Goal: Task Accomplishment & Management: Complete application form

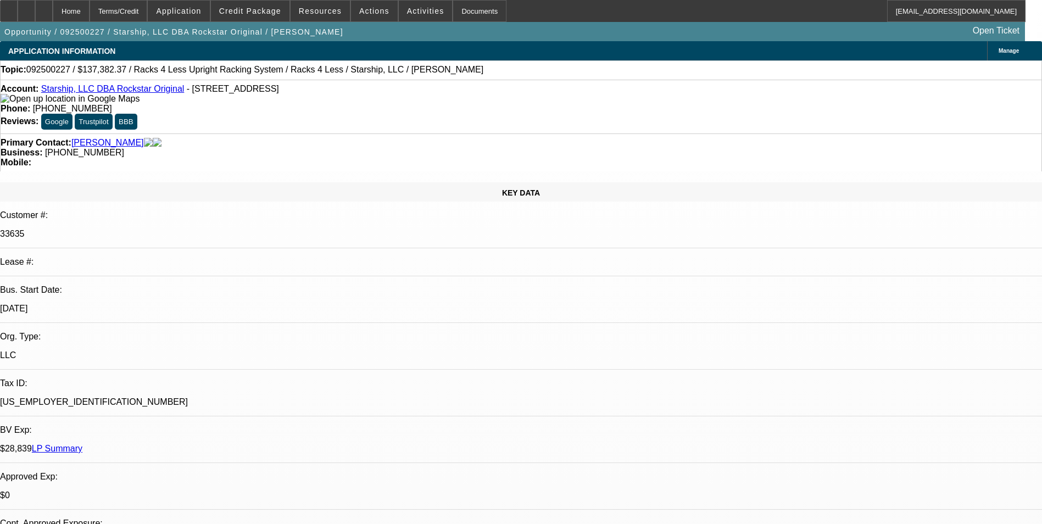
select select "0"
select select "0.1"
select select "0"
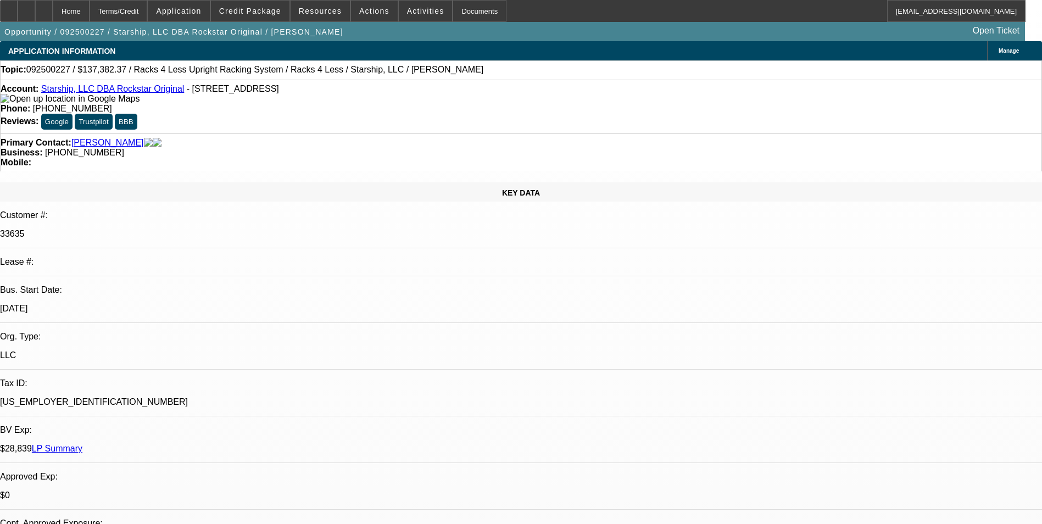
select select "0.1"
select select "0"
select select "0.1"
select select "0"
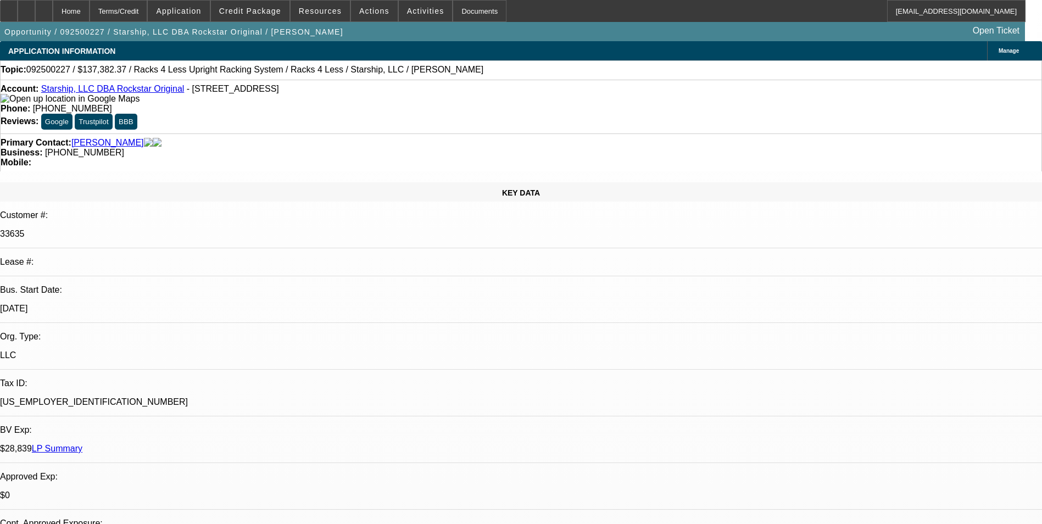
select select "0"
select select "0.1"
select select "1"
select select "4"
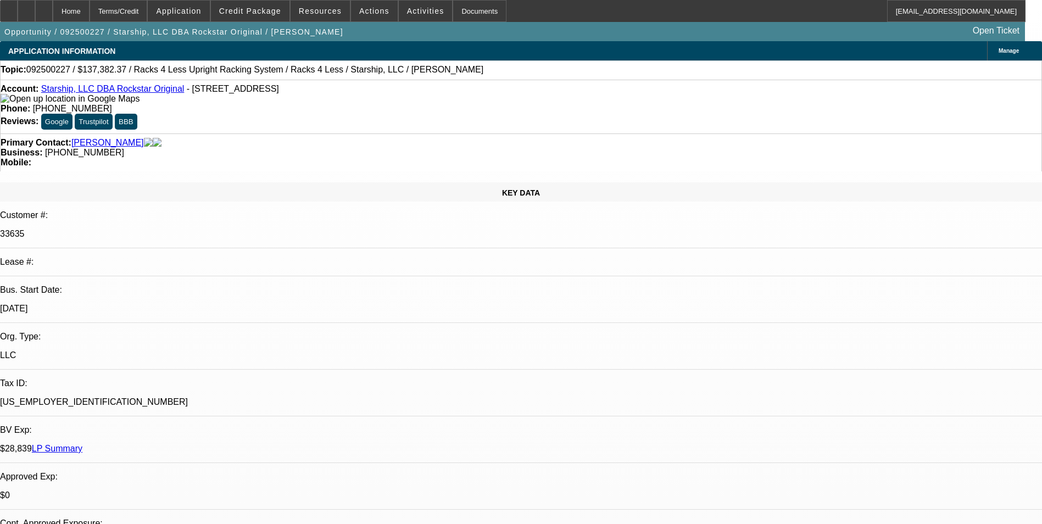
select select "1"
select select "4"
select select "1"
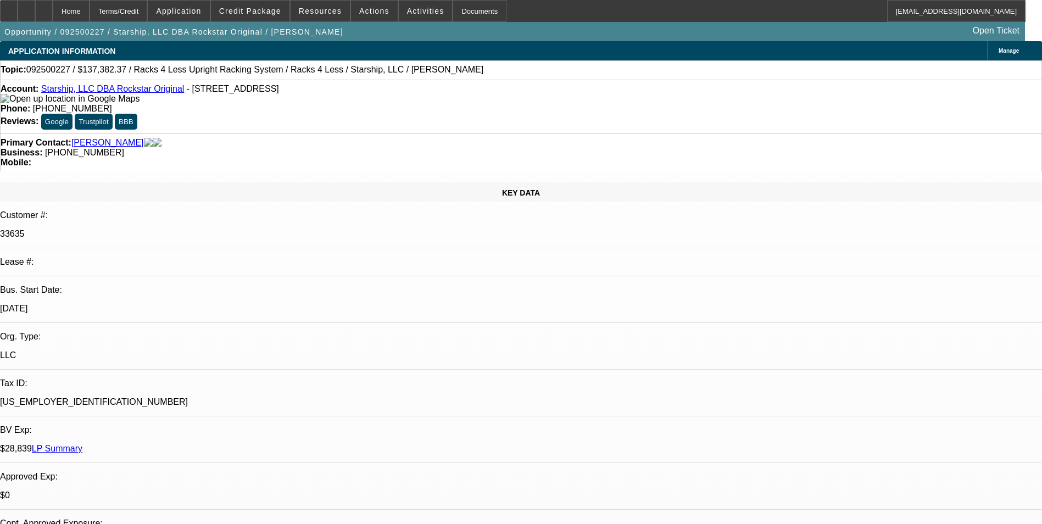
select select "4"
select select "1"
select select "4"
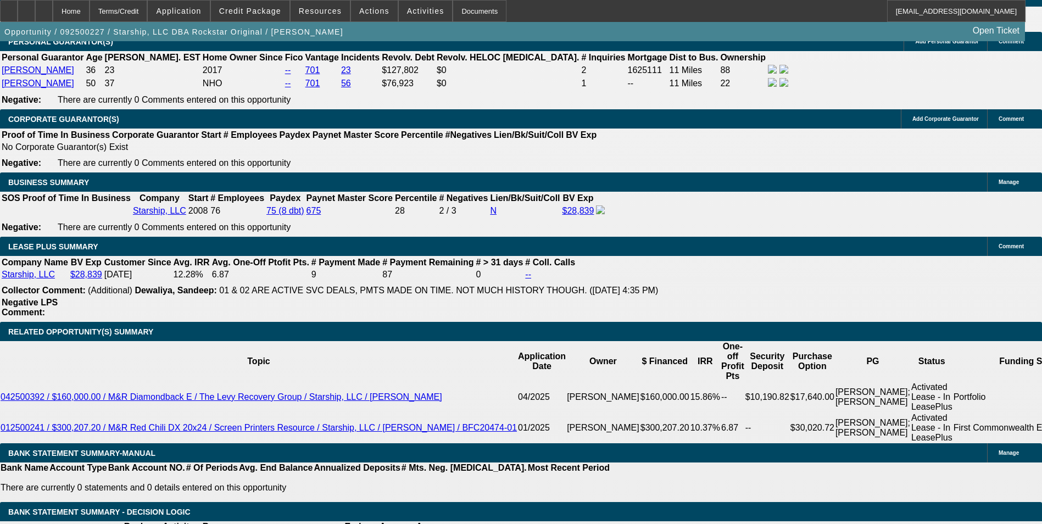
scroll to position [1812, 0]
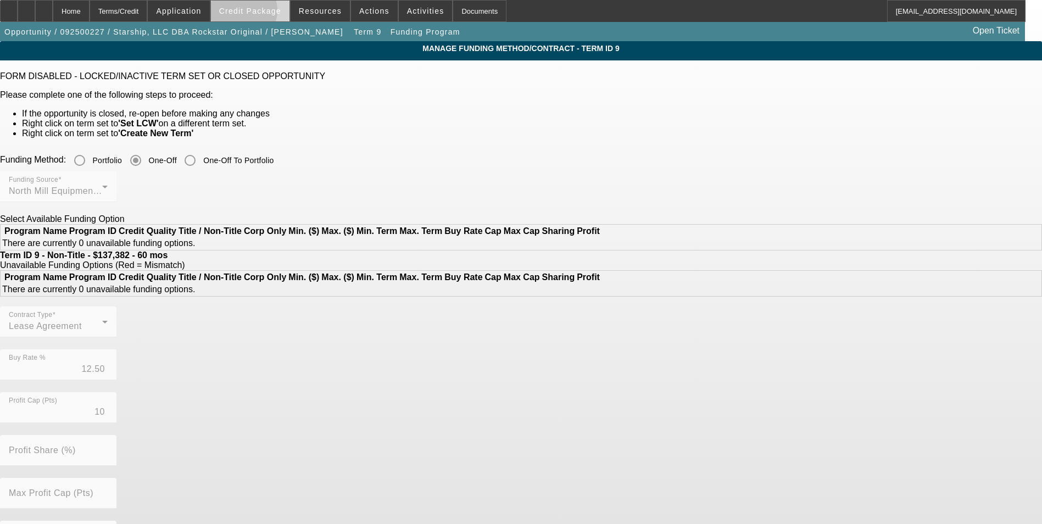
click at [259, 13] on span "Credit Package" at bounding box center [250, 11] width 62 height 9
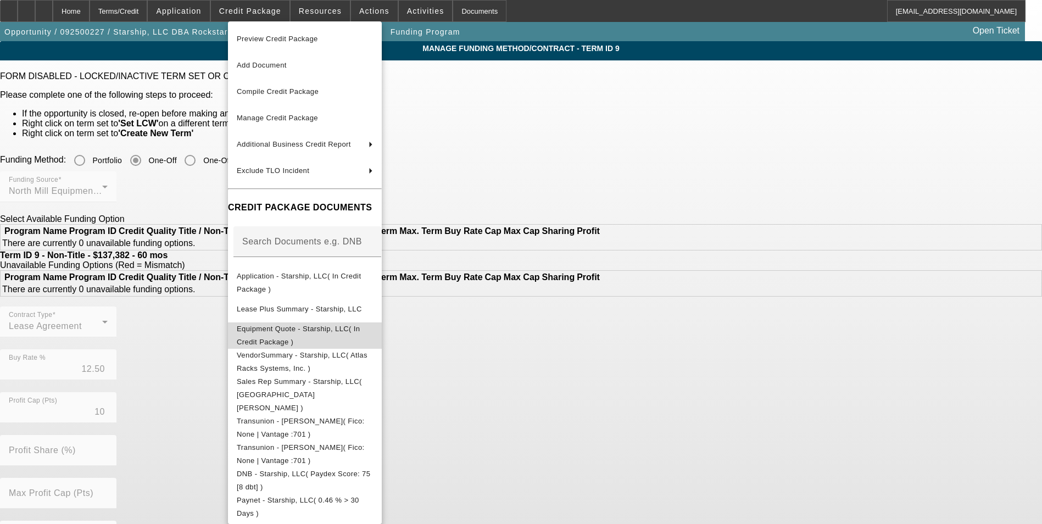
click at [326, 326] on span "Equipment Quote - Starship, LLC( In Credit Package )" at bounding box center [305, 335] width 136 height 26
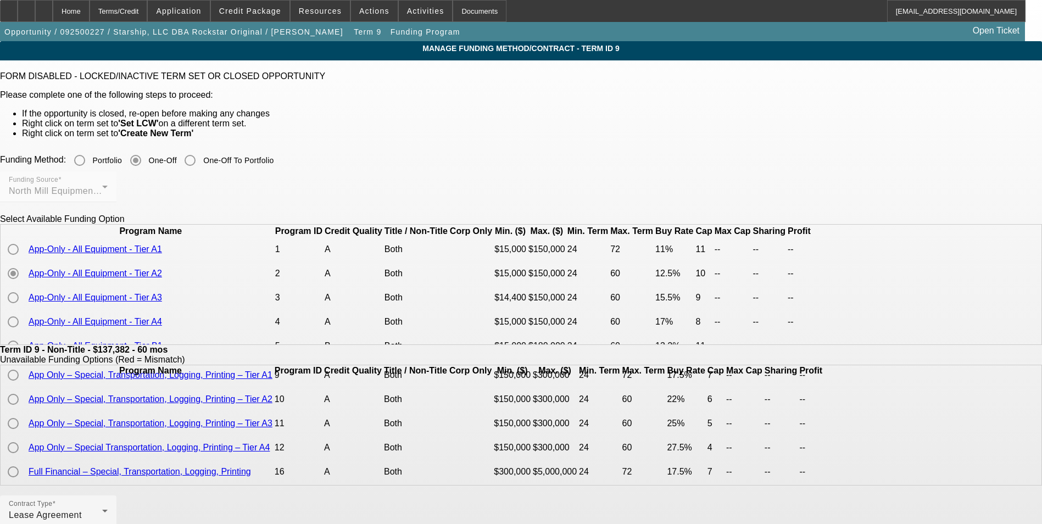
scroll to position [188, 0]
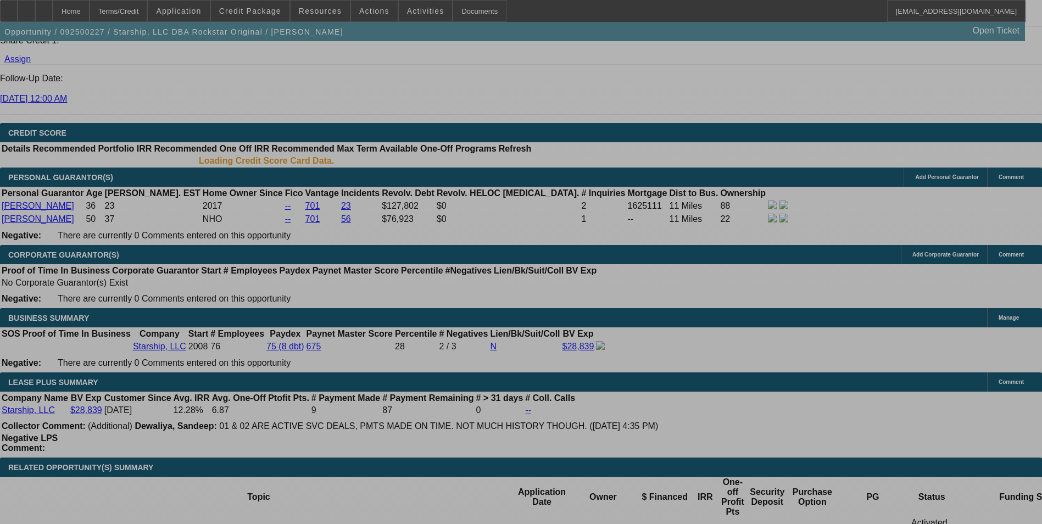
select select "0"
select select "0.1"
select select "4"
select select "0"
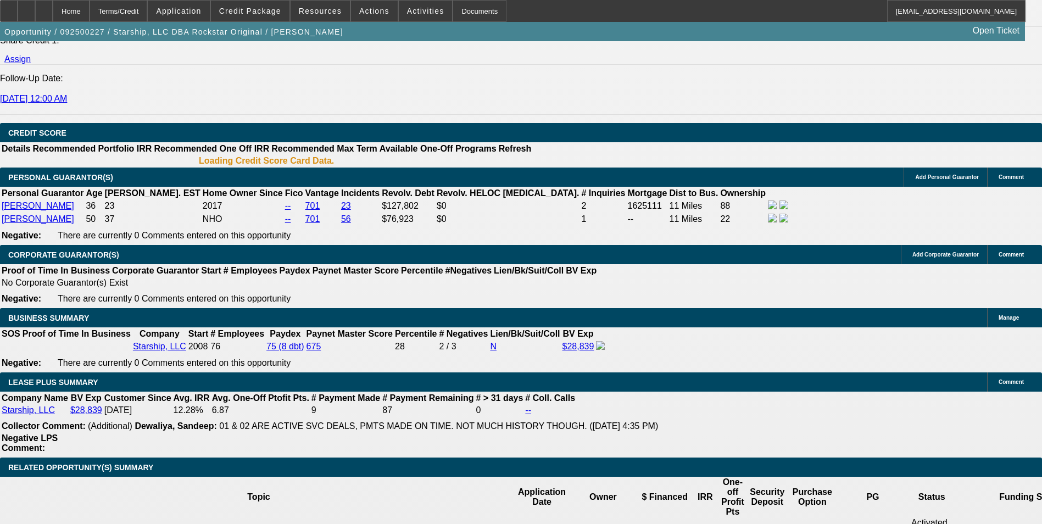
select select "0"
select select "0.1"
select select "4"
select select "0"
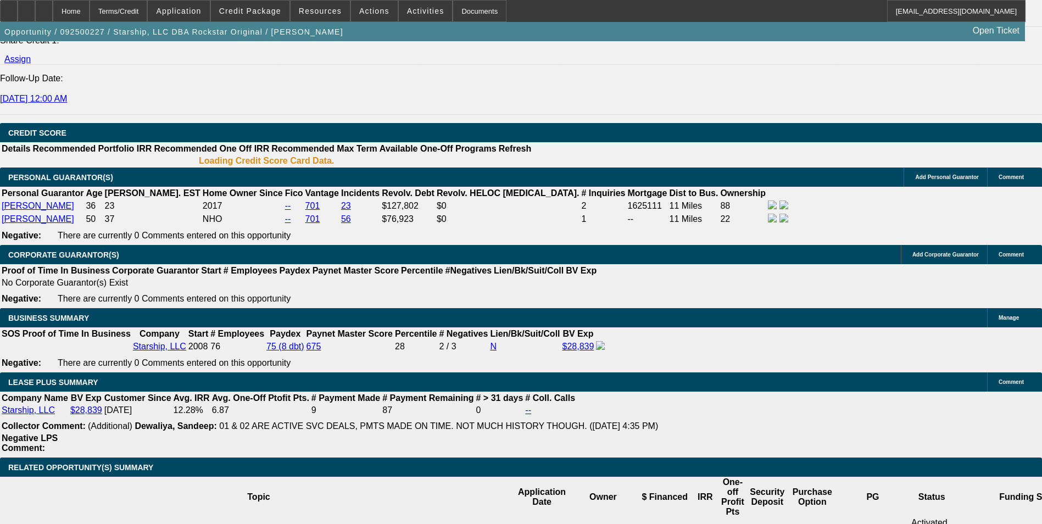
select select "0.1"
select select "4"
select select "0"
select select "0.1"
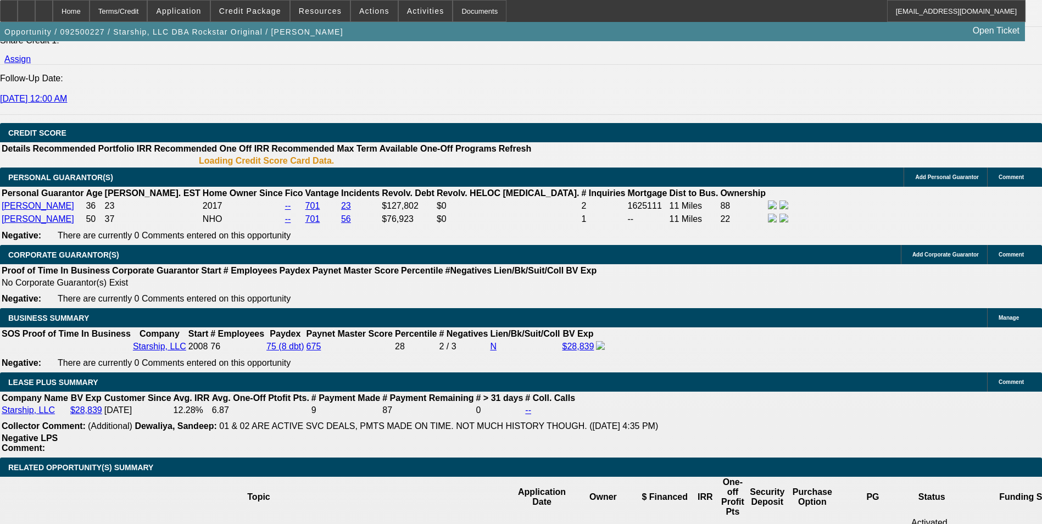
select select "4"
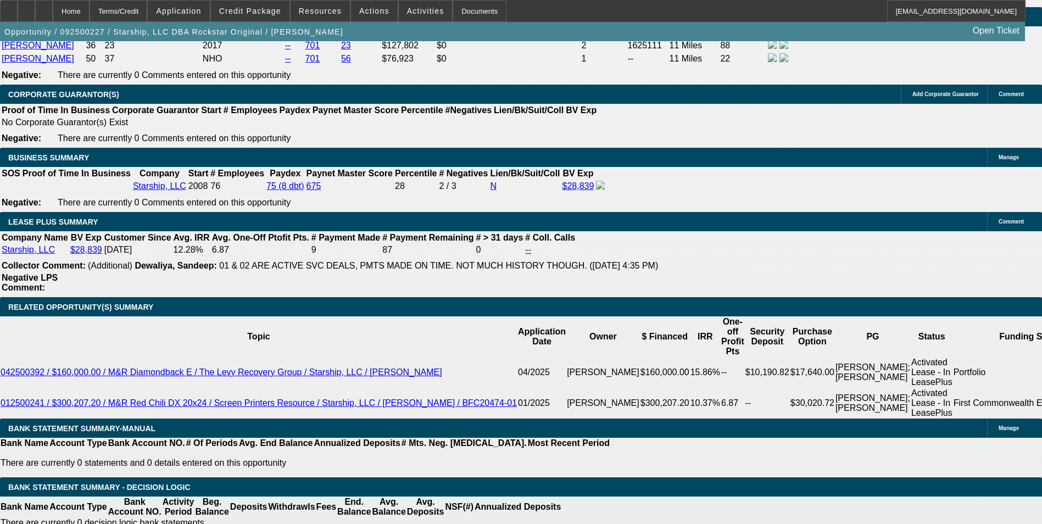
scroll to position [1762, 0]
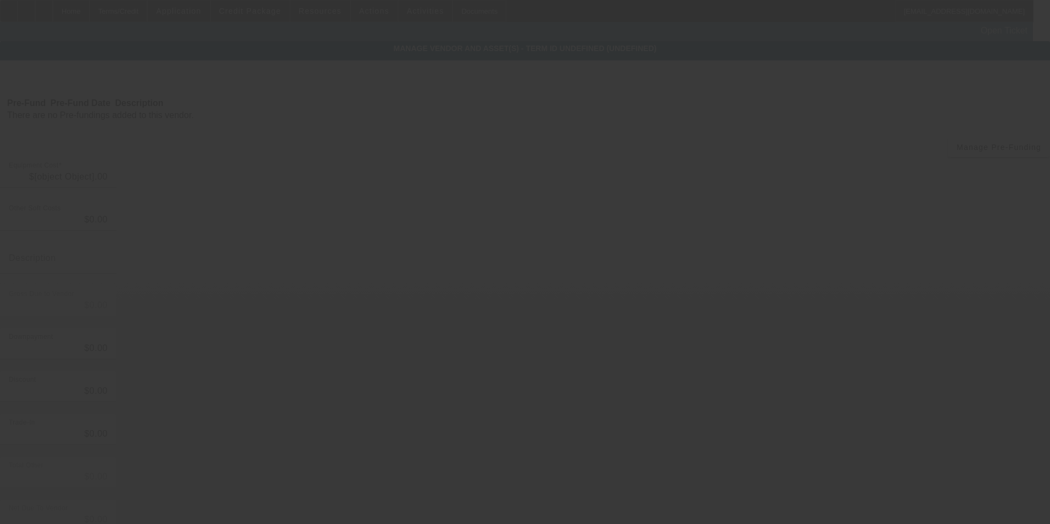
type input "$140,905.00"
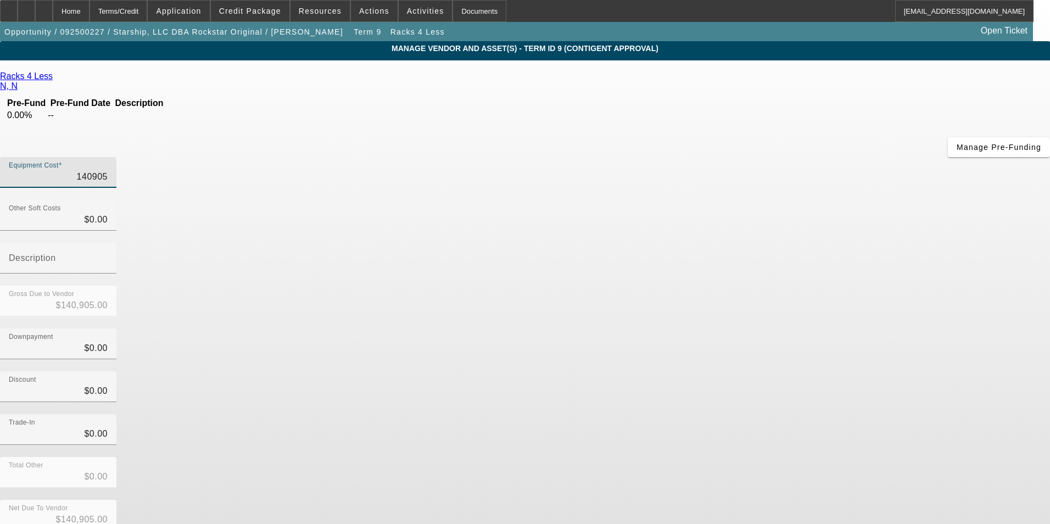
drag, startPoint x: 602, startPoint y: 95, endPoint x: 779, endPoint y: 80, distance: 177.5
click at [772, 157] on div "Equipment Cost 140905" at bounding box center [525, 178] width 1050 height 43
type input "3"
type input "$3.00"
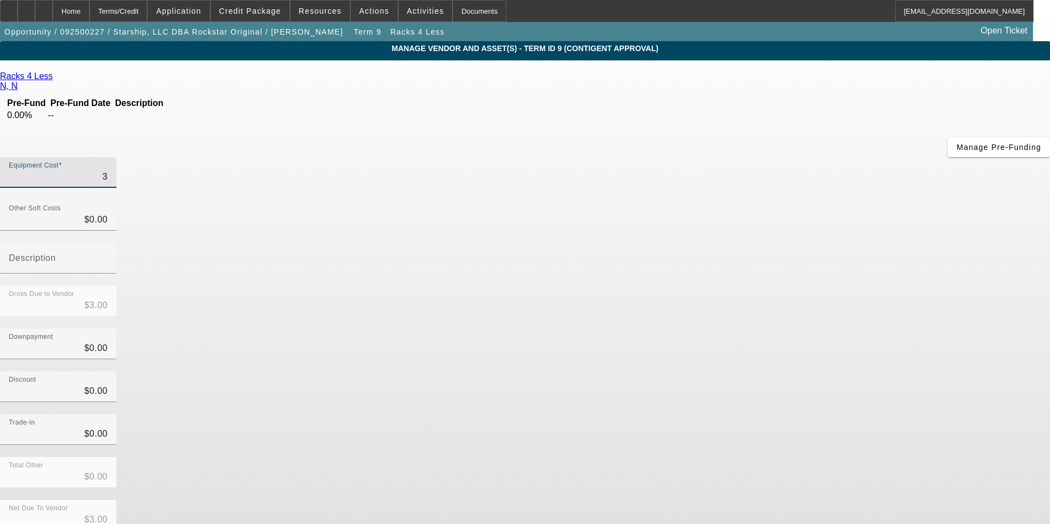
type input "38"
type input "$38.00"
type input "385"
type input "$385.00"
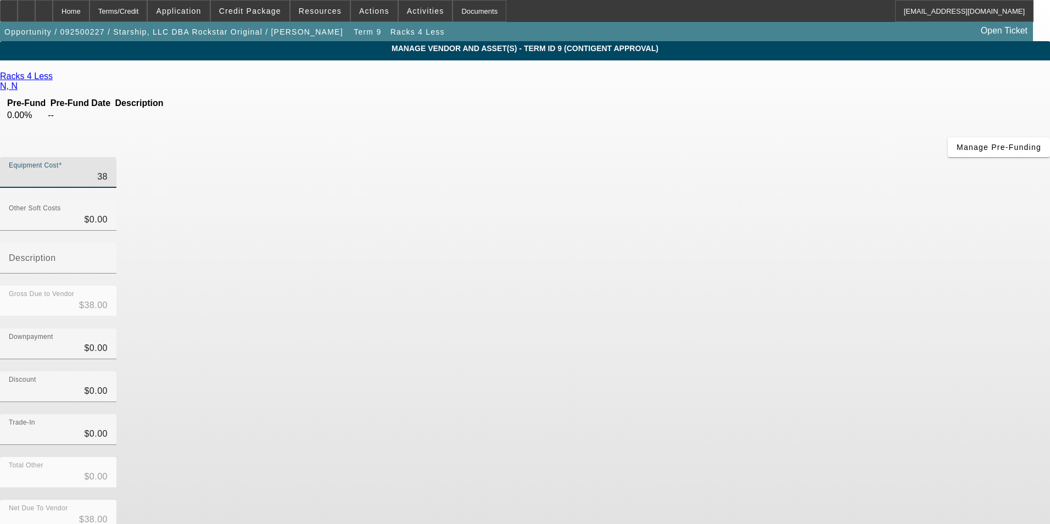
type input "$385.00"
type input "3850"
type input "$3,850.00"
type input "38500"
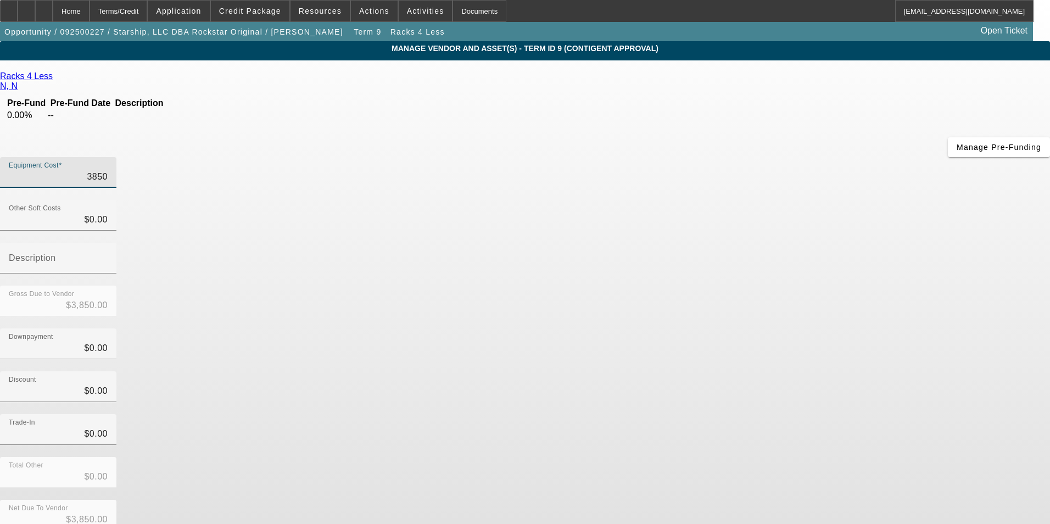
type input "$38,500.00"
drag, startPoint x: 772, startPoint y: 221, endPoint x: 780, endPoint y: 217, distance: 9.6
click at [772, 328] on div "Downpayment $0.00" at bounding box center [525, 349] width 1050 height 43
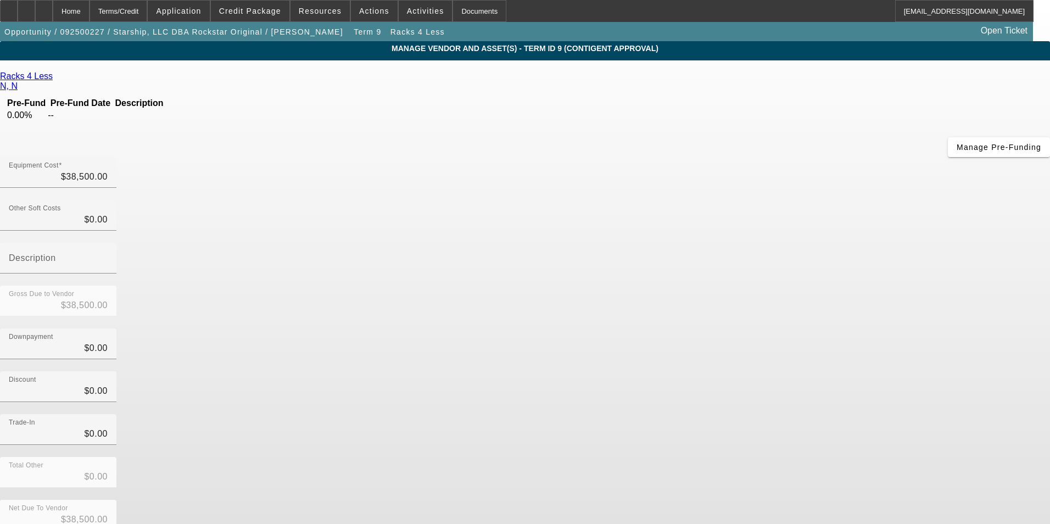
click at [267, 74] on div "Racks 4 Less" at bounding box center [525, 76] width 1050 height 10
click at [55, 78] on icon at bounding box center [55, 75] width 0 height 9
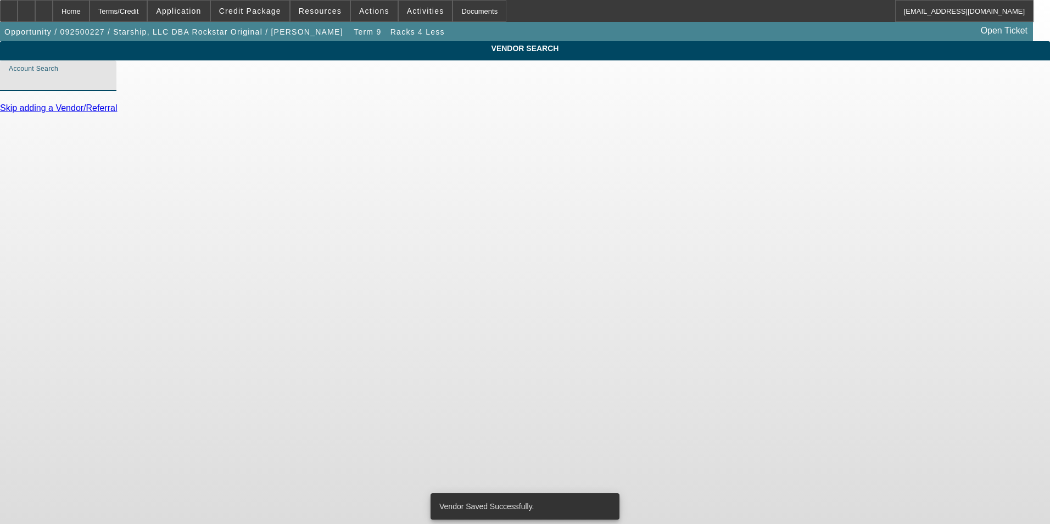
click at [108, 87] on input "Account Search" at bounding box center [58, 80] width 99 height 13
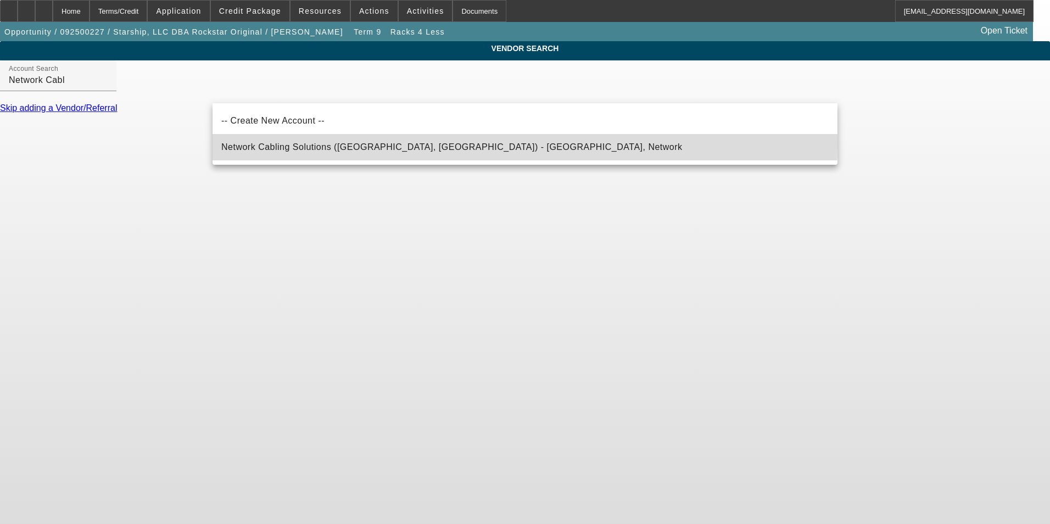
click at [322, 144] on span "Network Cabling Solutions ([GEOGRAPHIC_DATA], [GEOGRAPHIC_DATA]) - [GEOGRAPHIC_…" at bounding box center [451, 146] width 461 height 9
type input "Network Cabling Solutions ([GEOGRAPHIC_DATA], [GEOGRAPHIC_DATA]) - [GEOGRAPHIC_…"
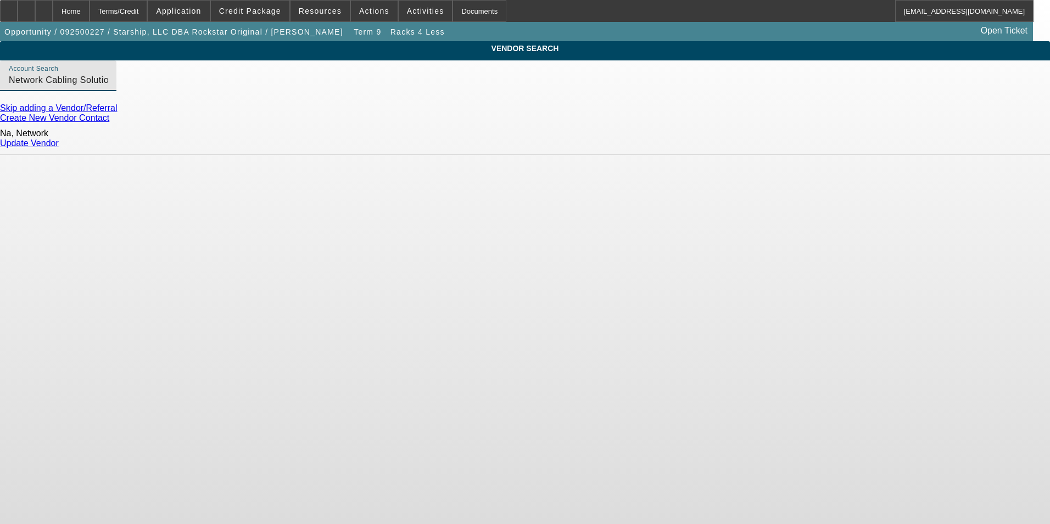
click at [59, 138] on link "Update Vendor" at bounding box center [29, 142] width 59 height 9
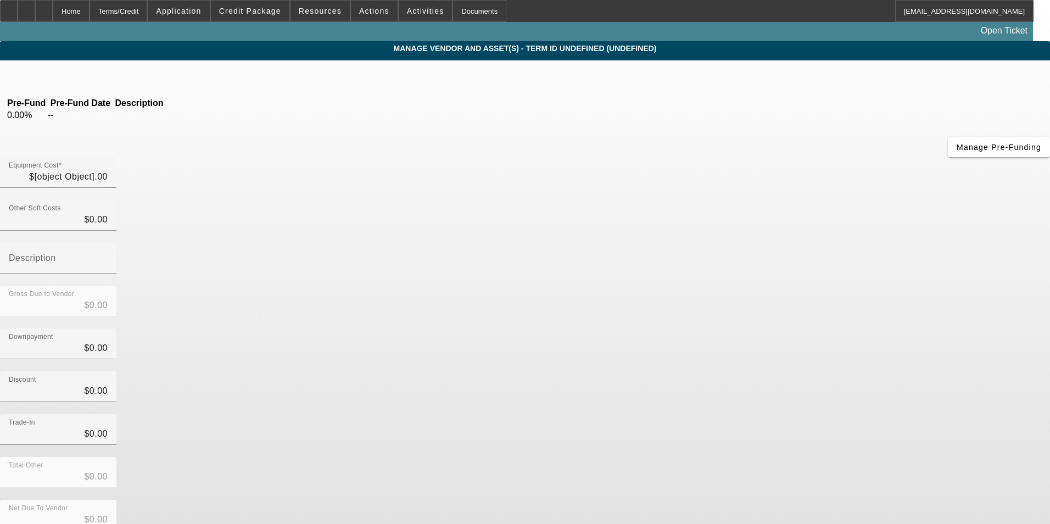
type input "$38,500.00"
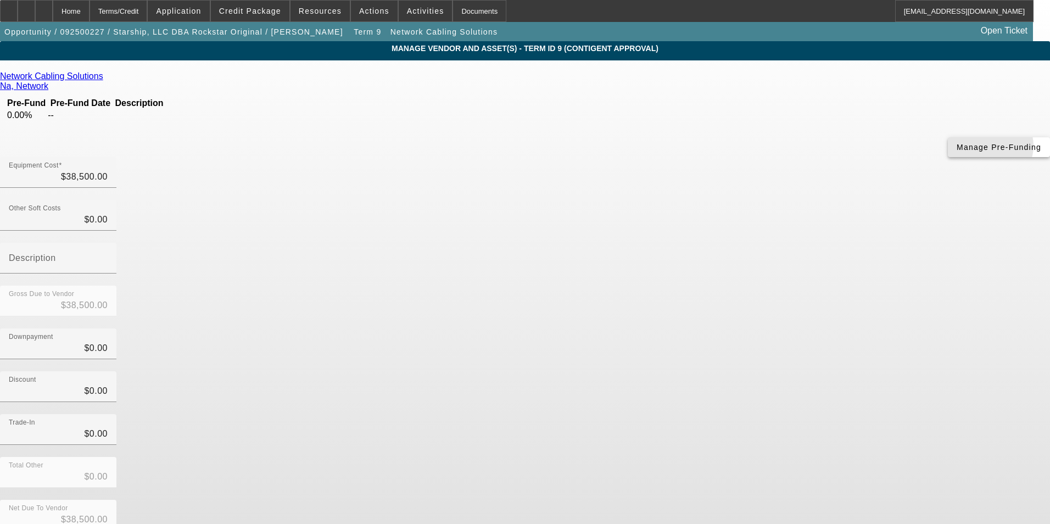
click at [957, 152] on span "Manage Pre-Funding" at bounding box center [999, 147] width 85 height 9
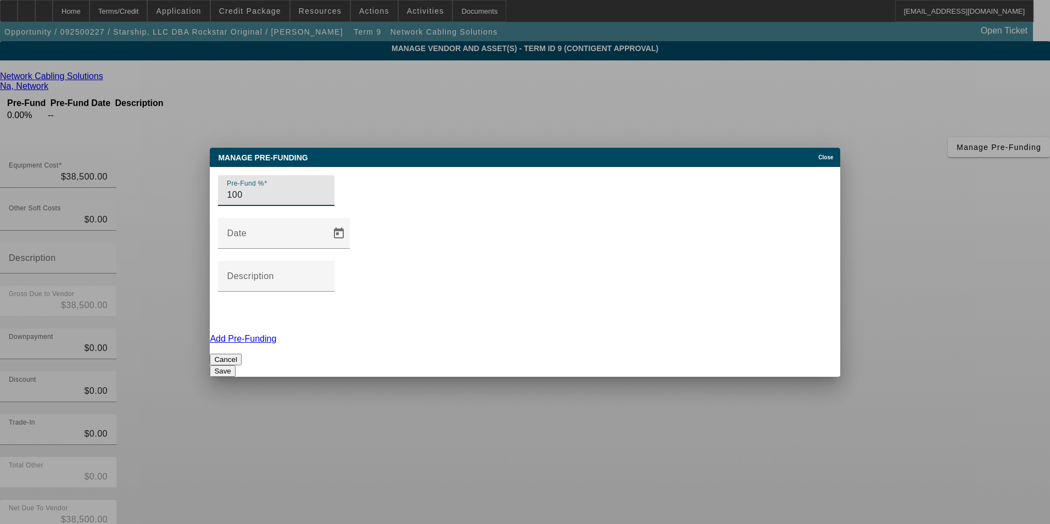
type input "100"
click at [235, 365] on button "Save" at bounding box center [222, 371] width 25 height 12
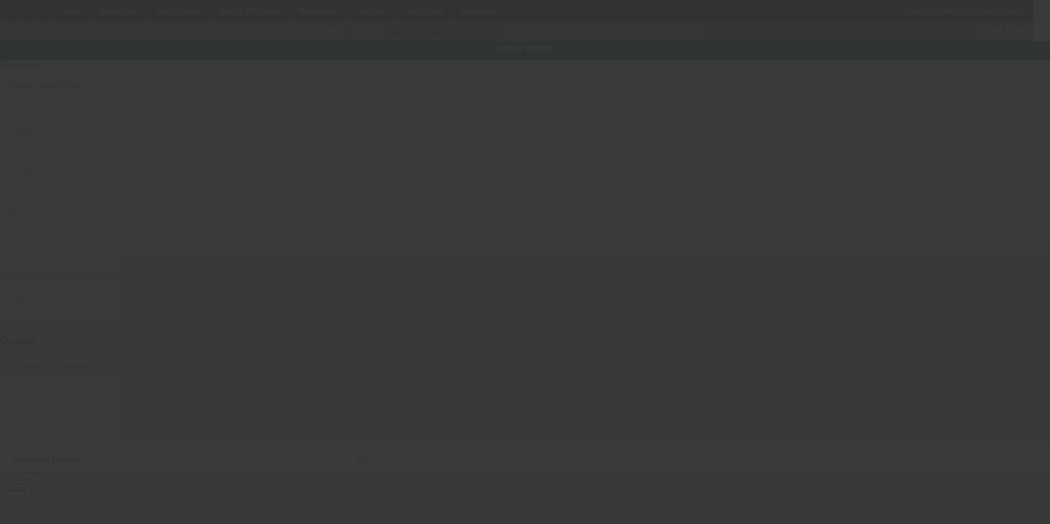
type input "Racks 4 Less"
type input "Upright Racking System"
radio input "true"
type input "[STREET_ADDRESS]"
type input "Ste A"
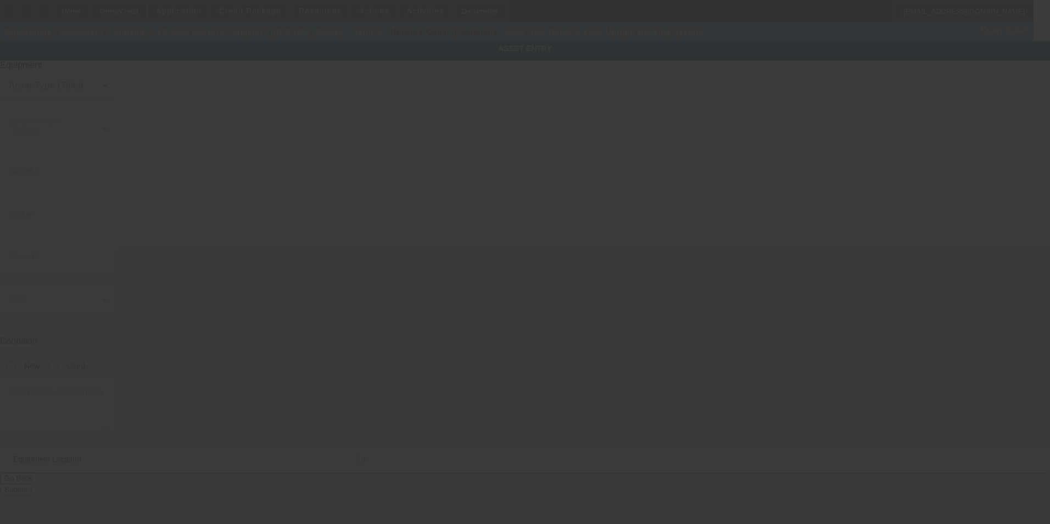
type input "[GEOGRAPHIC_DATA]"
type input "90021"
type input "[GEOGRAPHIC_DATA]"
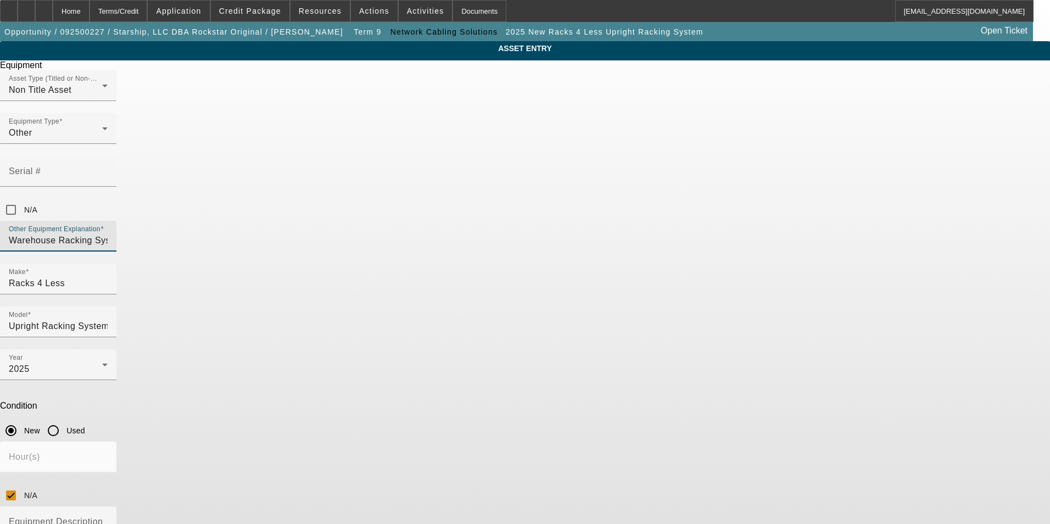
drag, startPoint x: 475, startPoint y: 197, endPoint x: 339, endPoint y: 204, distance: 135.3
click at [339, 204] on div "ASSET ENTRY Delete asset Equipment Asset Type (Titled or Non-Titled) Non Title …" at bounding box center [525, 333] width 1050 height 584
type input "Network Hardware"
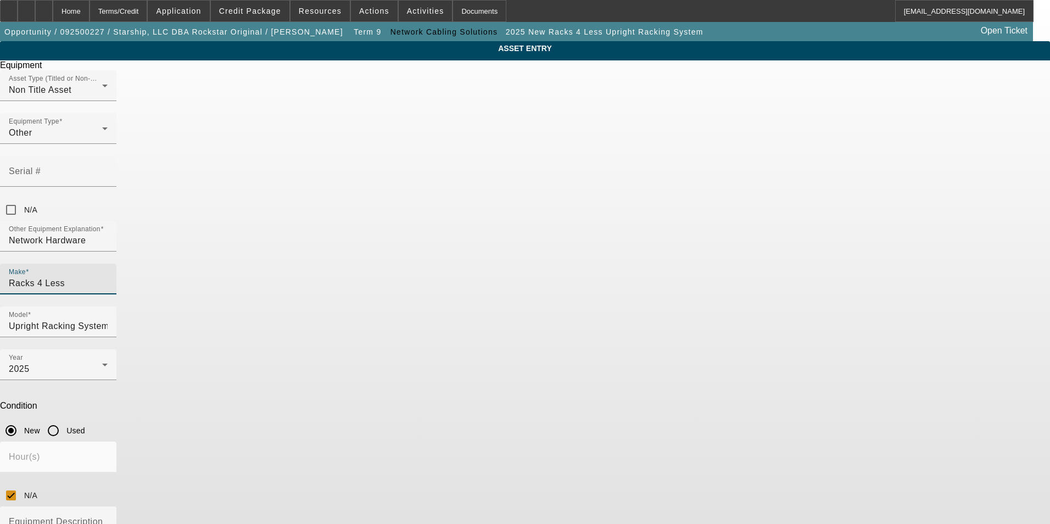
drag, startPoint x: 437, startPoint y: 237, endPoint x: 358, endPoint y: 247, distance: 80.2
click at [358, 247] on div "ASSET ENTRY Delete asset Equipment Asset Type (Titled or Non-Titled) Non Title …" at bounding box center [525, 333] width 1050 height 584
type input "Nework"
click at [417, 269] on span "Create New Make/Model Match" at bounding box center [433, 270] width 103 height 23
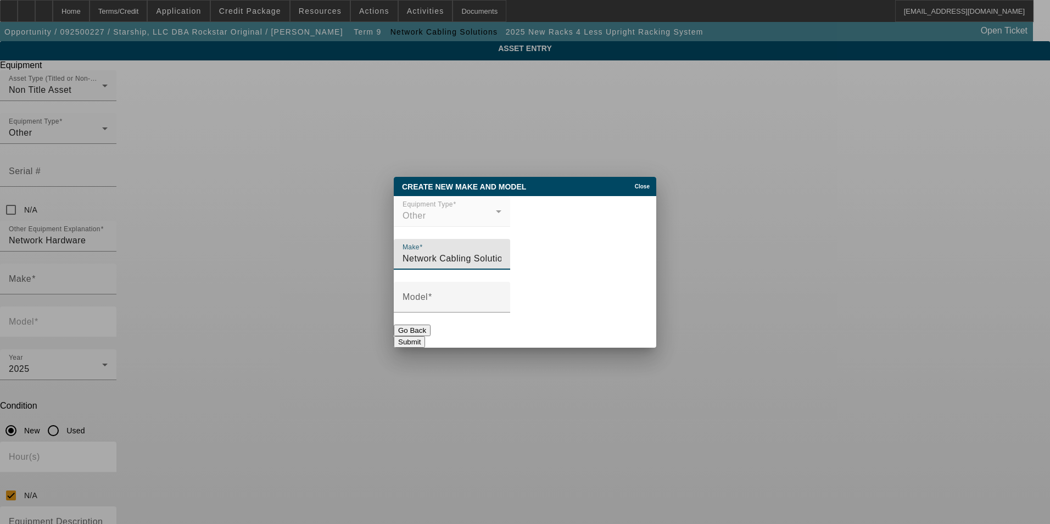
type input "Network Cabling Solutions"
click at [501, 305] on input "Model" at bounding box center [452, 301] width 99 height 13
type input "18U Cabinet"
click at [425, 336] on button "Submit" at bounding box center [409, 342] width 31 height 12
type input "Network Cabling Solutions"
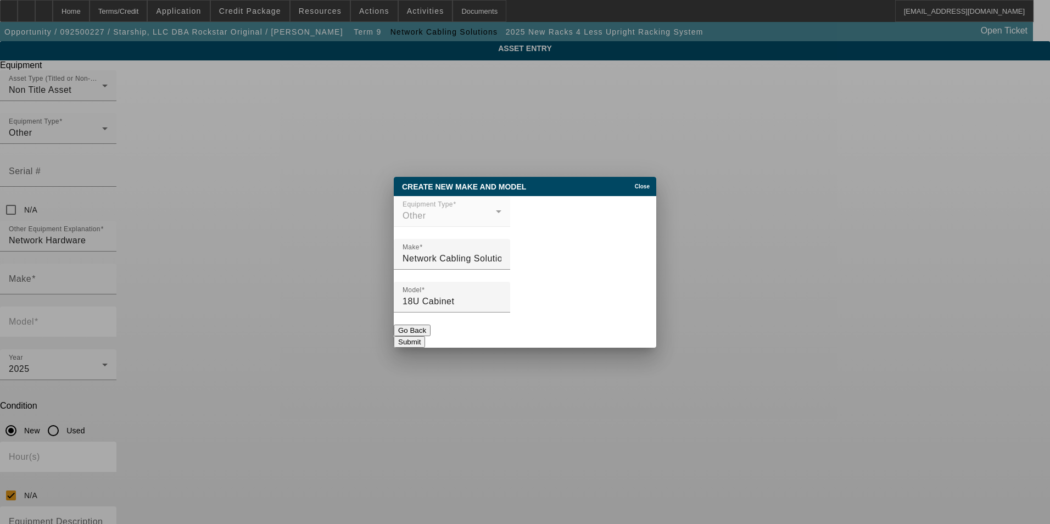
type input "18U Cabinet"
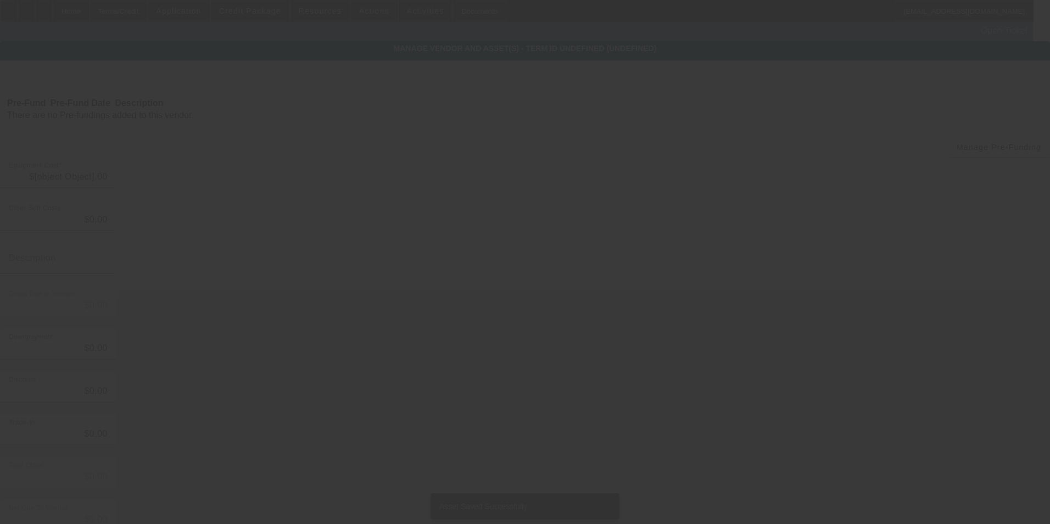
type input "$38,500.00"
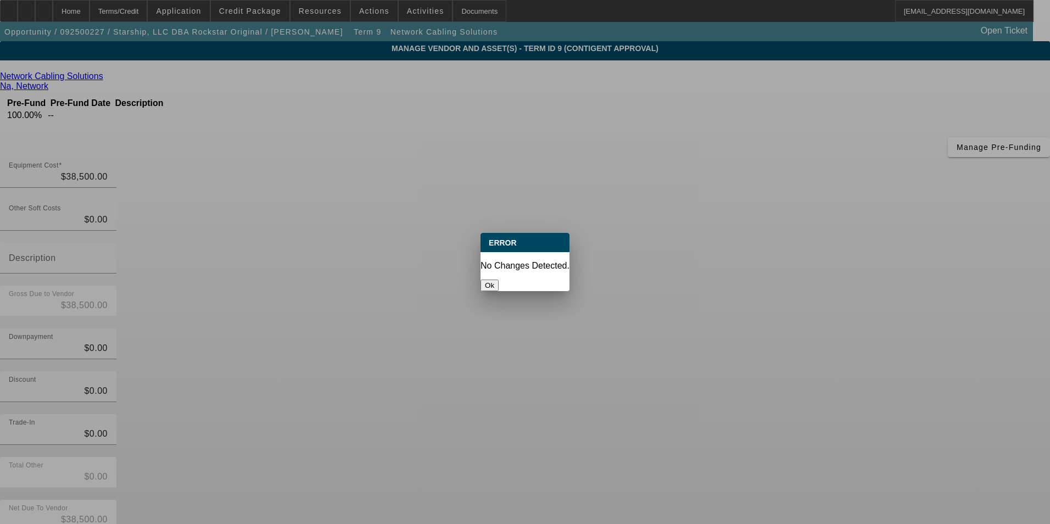
click at [499, 283] on button "Ok" at bounding box center [490, 286] width 18 height 12
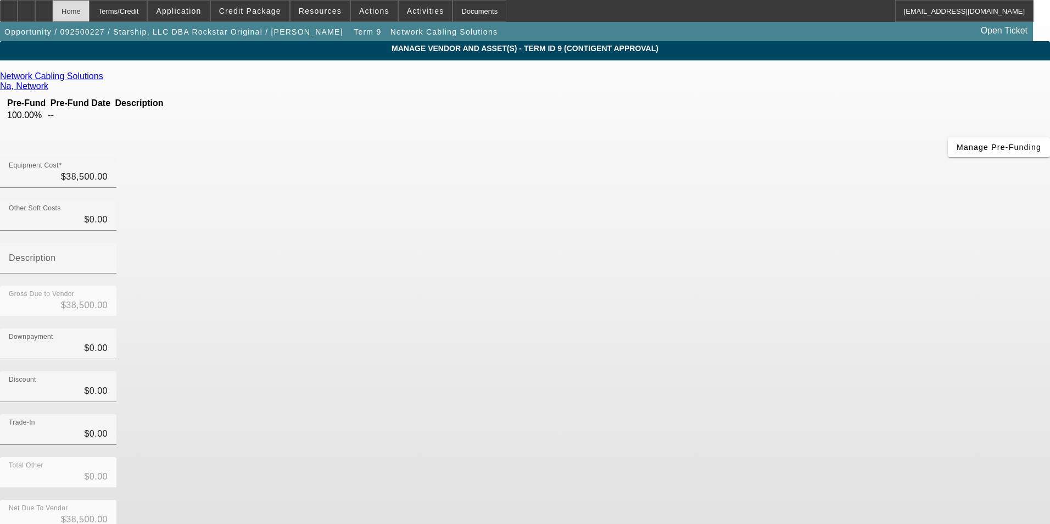
click at [90, 11] on div "Home" at bounding box center [71, 11] width 37 height 22
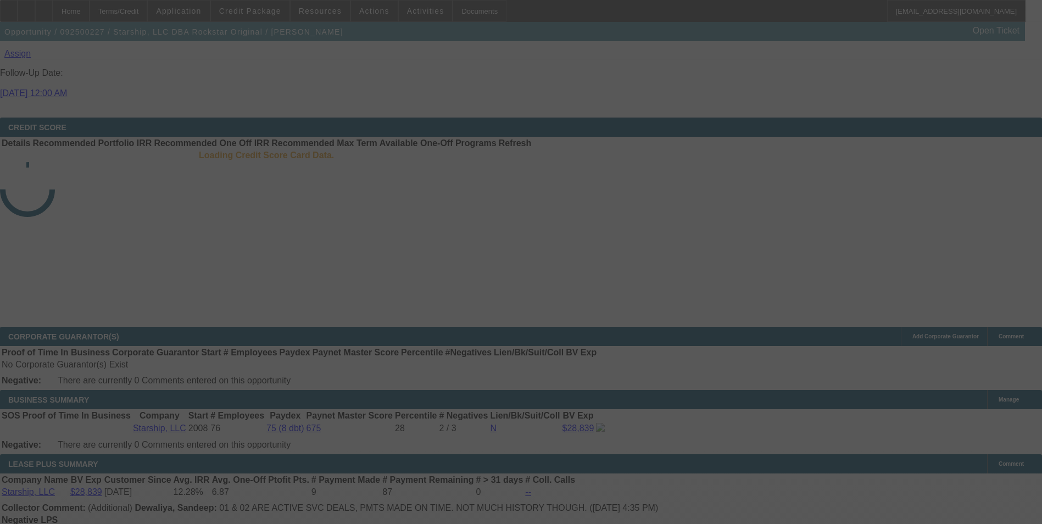
scroll to position [1703, 0]
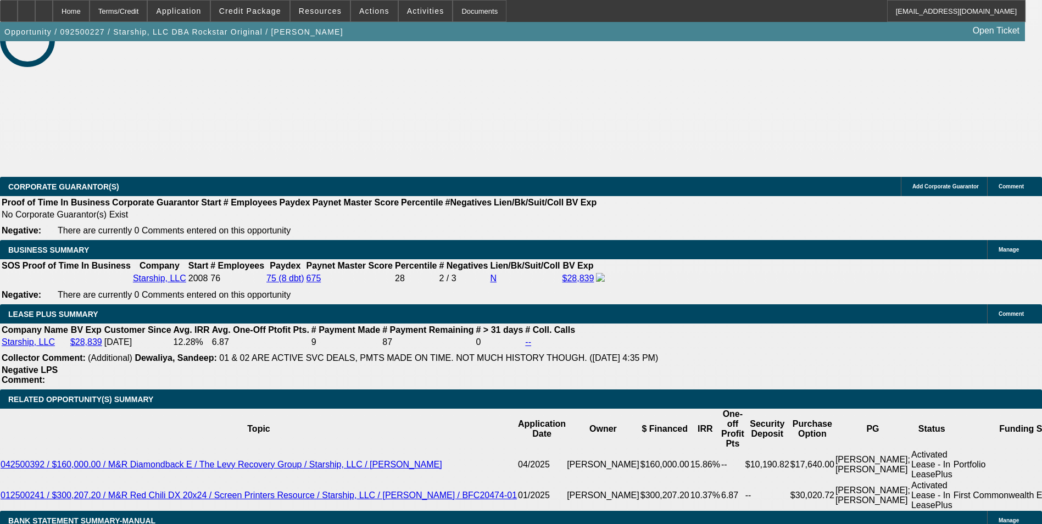
select select "0"
select select "0.1"
select select "4"
select select "0"
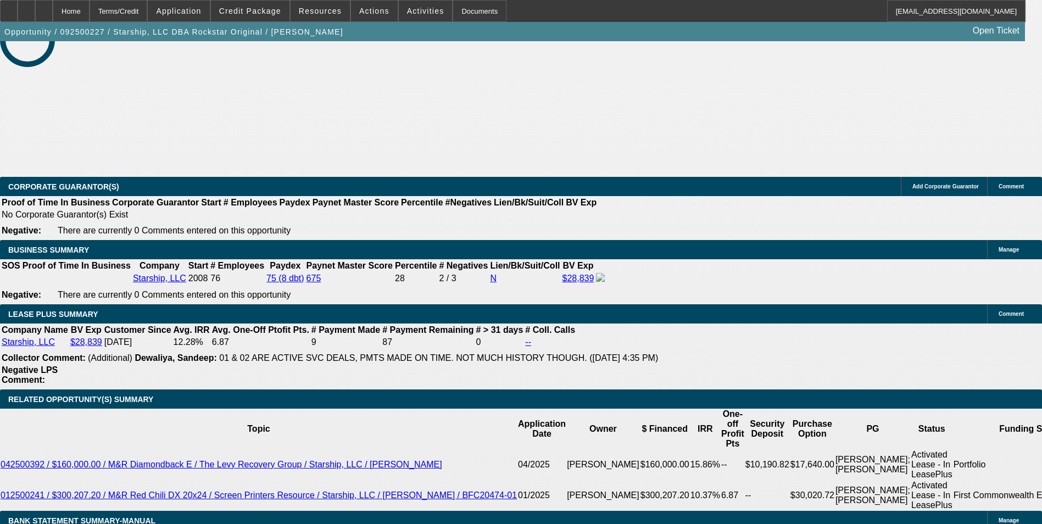
select select "0"
select select "0.1"
select select "4"
select select "0"
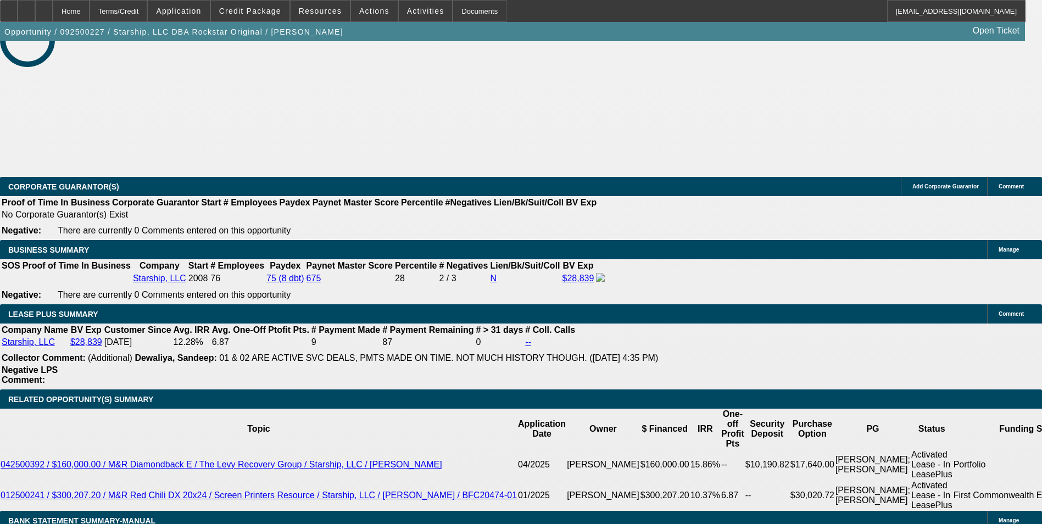
select select "0.1"
select select "4"
select select "0"
select select "0.1"
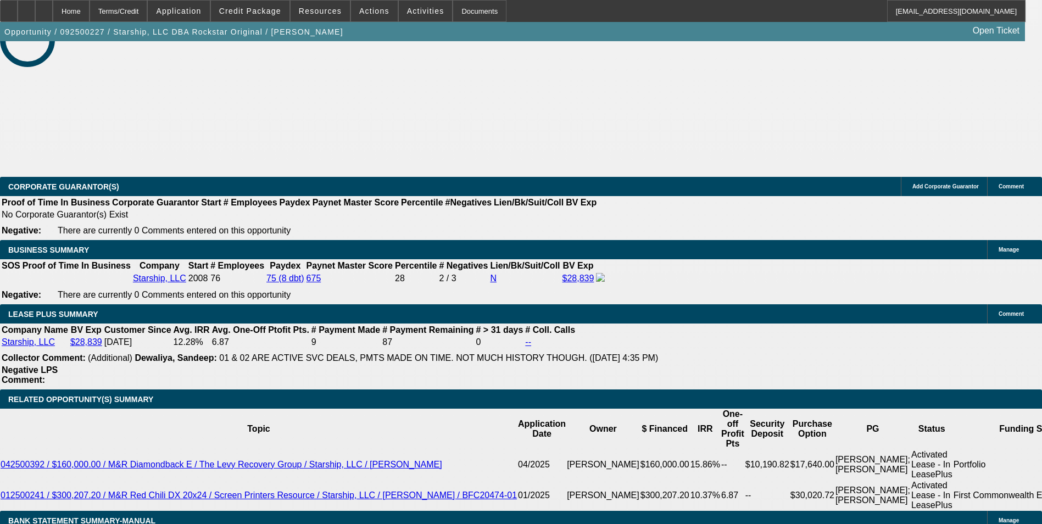
select select "4"
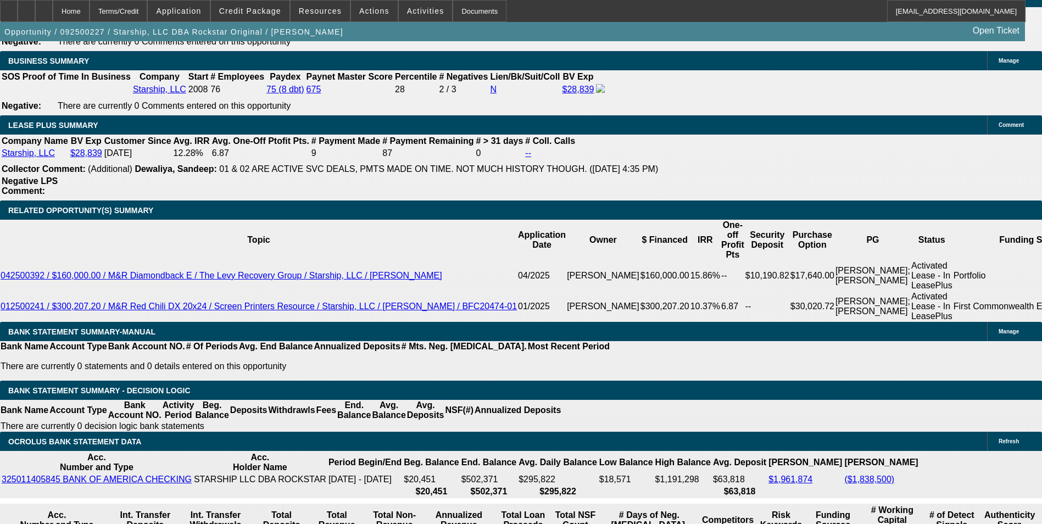
scroll to position [1837, 0]
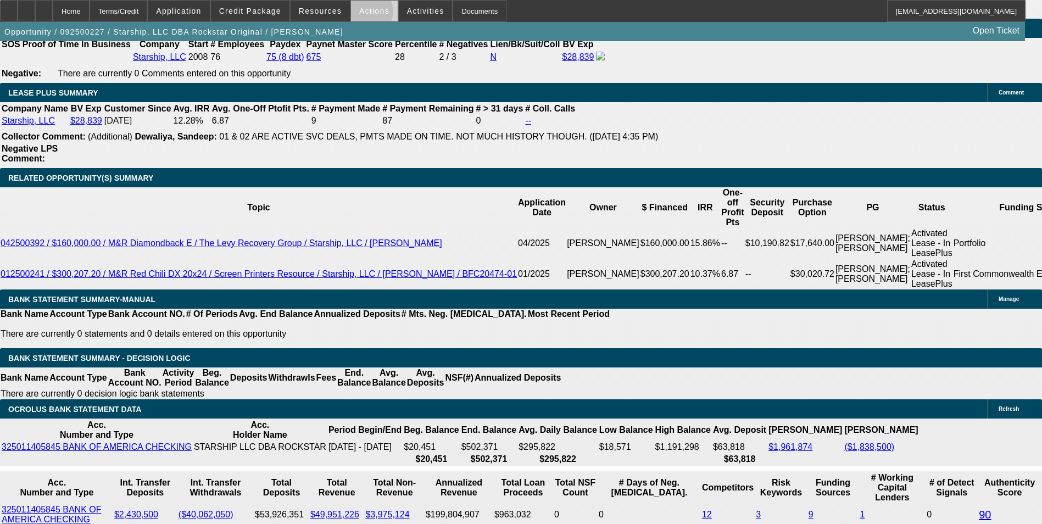
click at [364, 14] on span "Actions" at bounding box center [374, 11] width 30 height 9
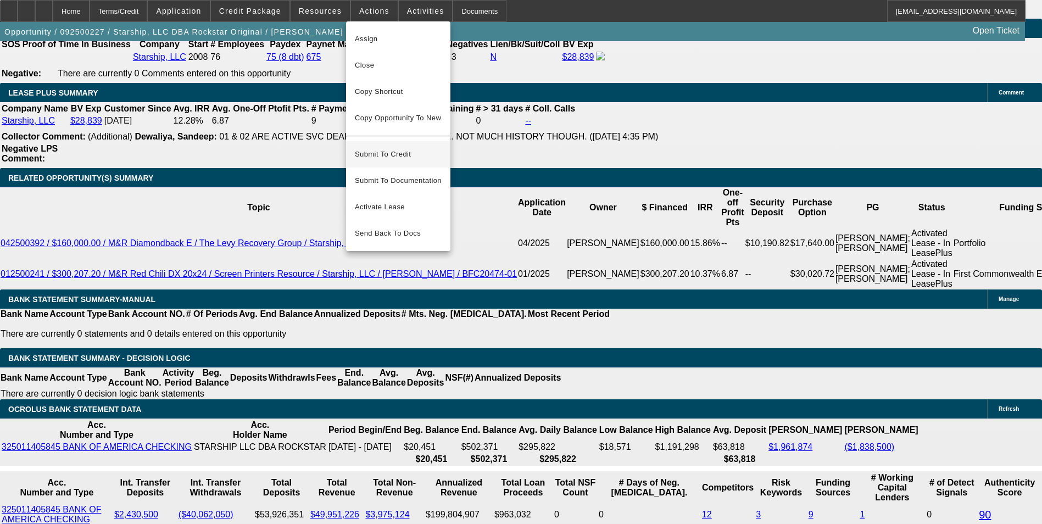
click at [398, 148] on span "Submit To Credit" at bounding box center [398, 154] width 87 height 13
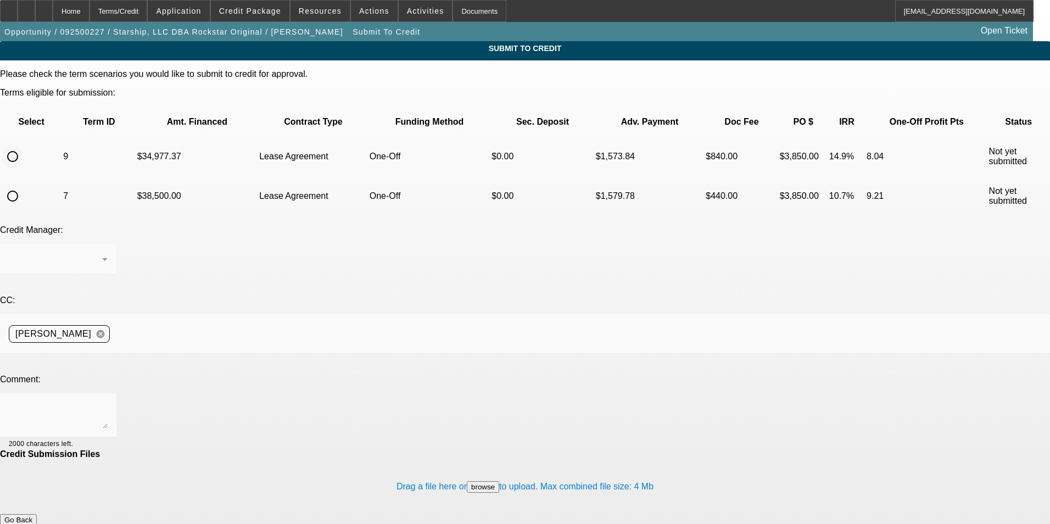
click at [24, 146] on input "radio" at bounding box center [13, 157] width 22 height 22
radio input "true"
click at [108, 393] on div at bounding box center [58, 415] width 99 height 44
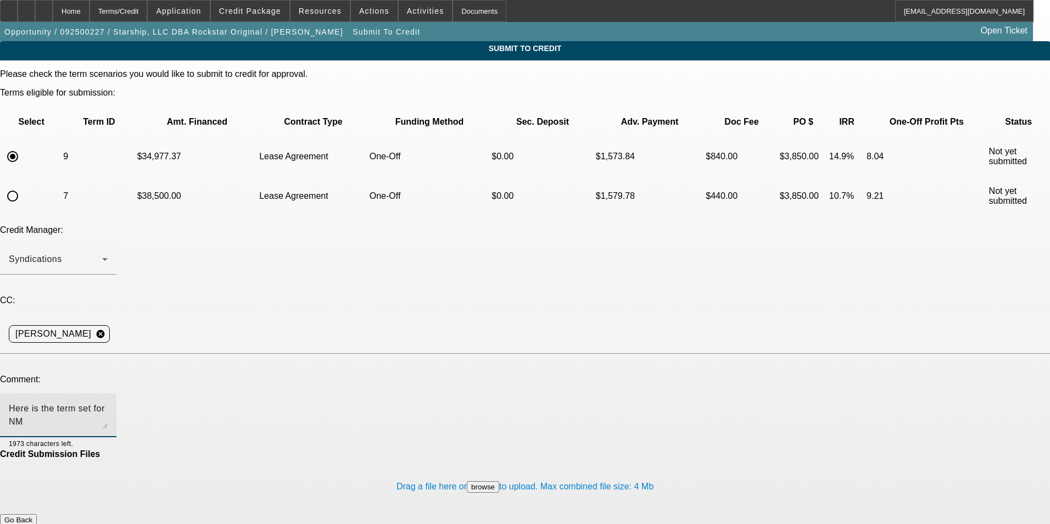
type textarea "Here is the term set for NM"
click at [31, 523] on button "Submit" at bounding box center [15, 532] width 31 height 12
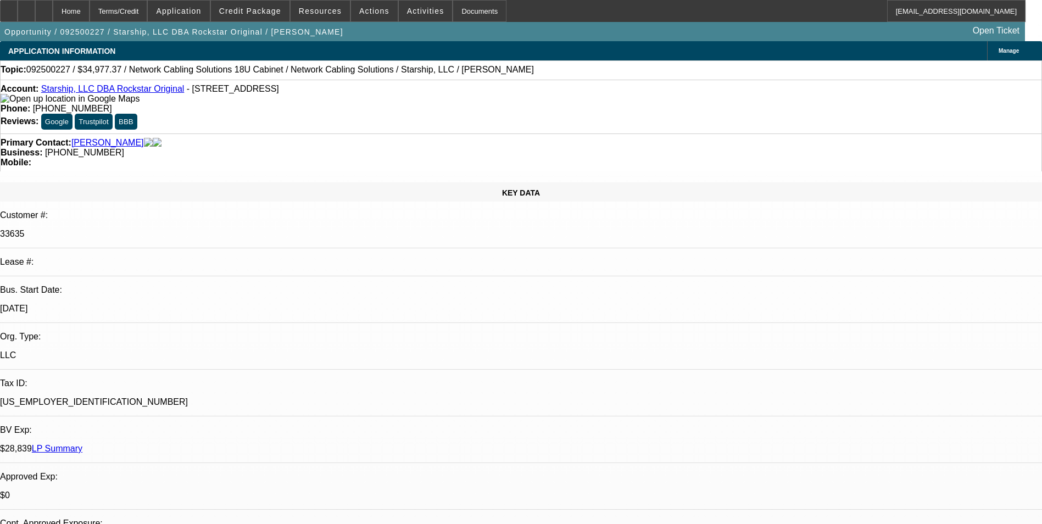
select select "0"
select select "0.1"
select select "4"
select select "0"
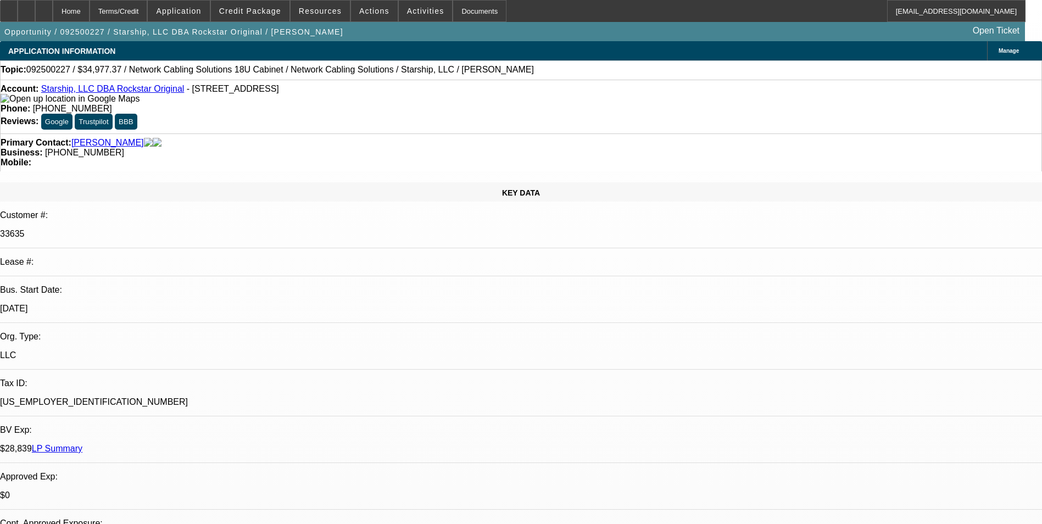
select select "0"
select select "0.1"
select select "4"
select select "0"
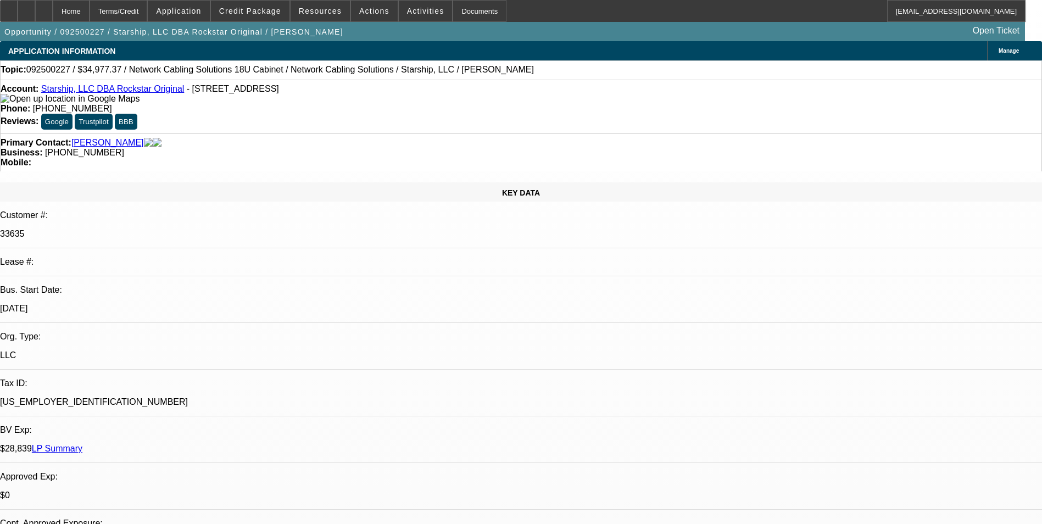
select select "0.1"
select select "4"
select select "0"
select select "0.1"
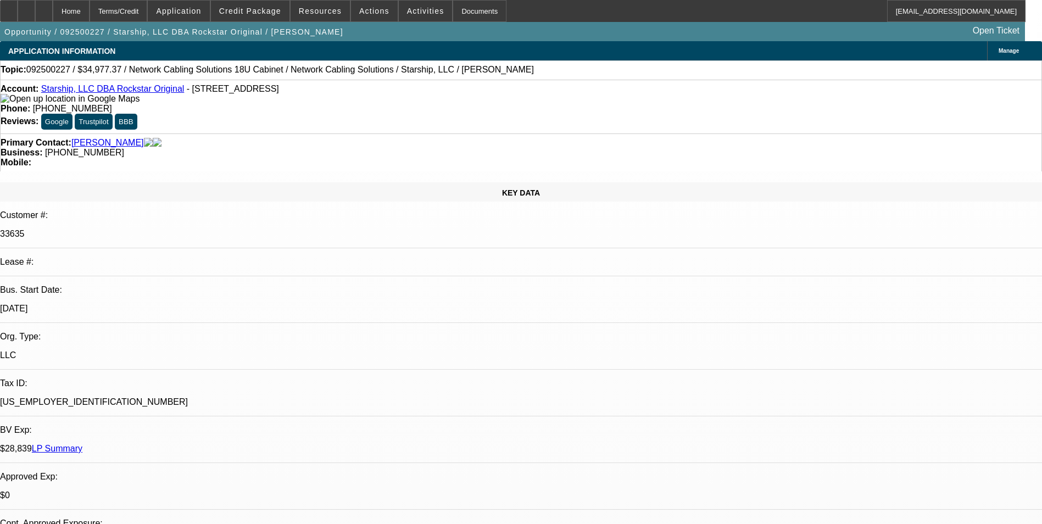
select select "4"
